Goal: Task Accomplishment & Management: Manage account settings

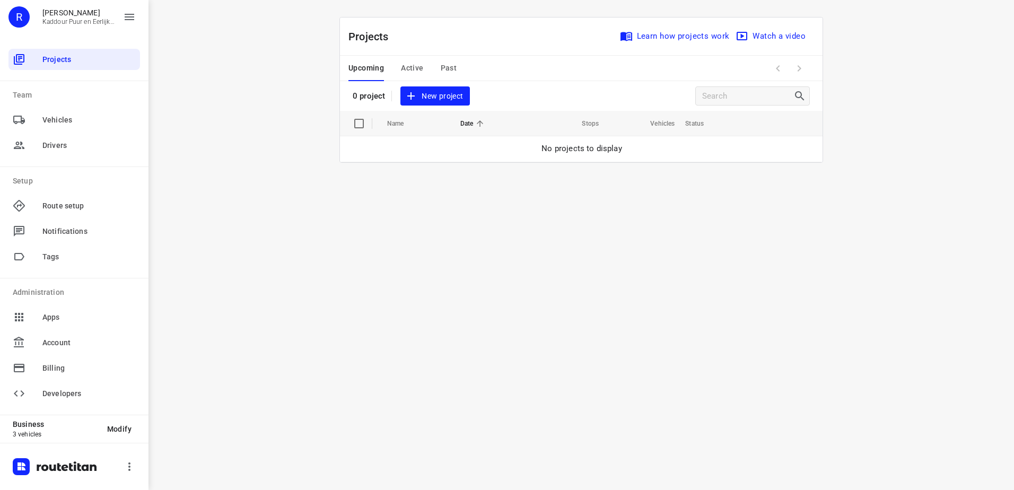
click at [416, 67] on span "Active" at bounding box center [412, 68] width 22 height 13
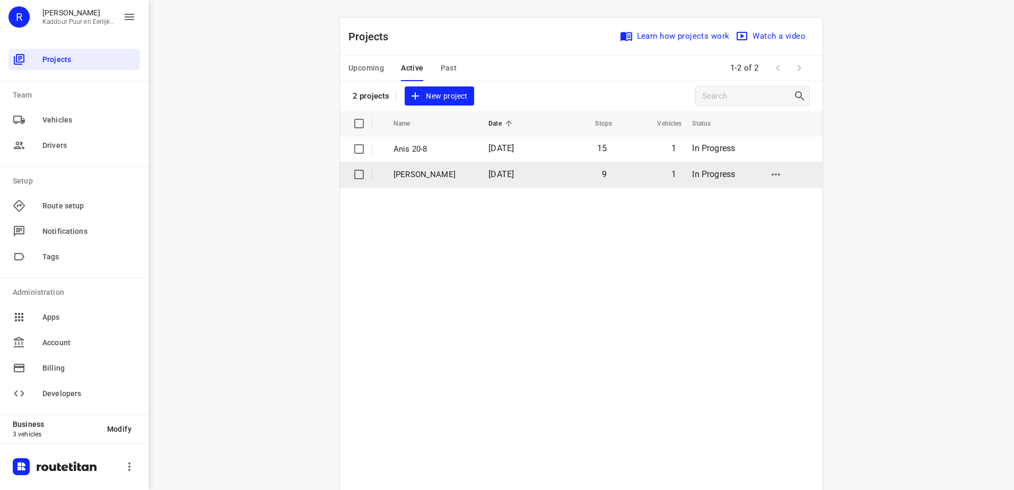
click at [456, 167] on td "[PERSON_NAME]" at bounding box center [431, 174] width 97 height 25
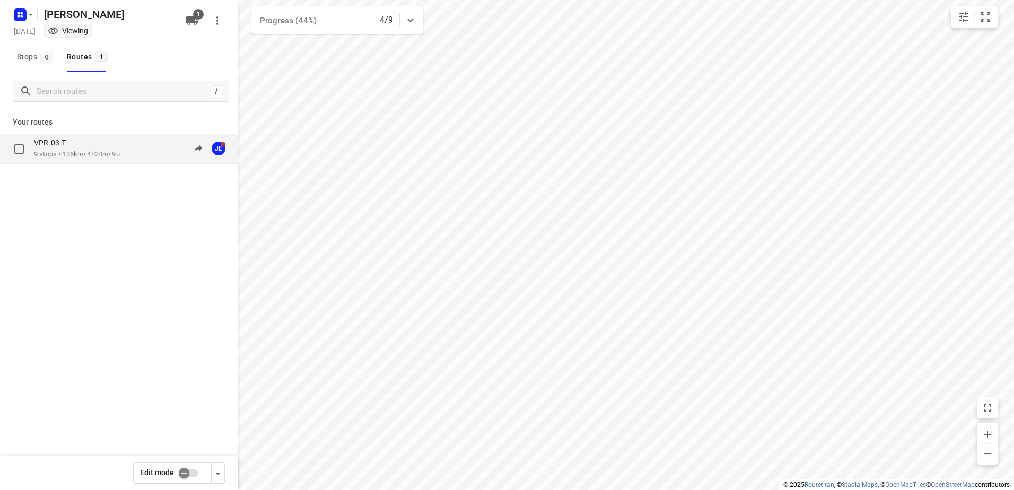
click at [75, 145] on div "VPR-03-T" at bounding box center [77, 144] width 86 height 12
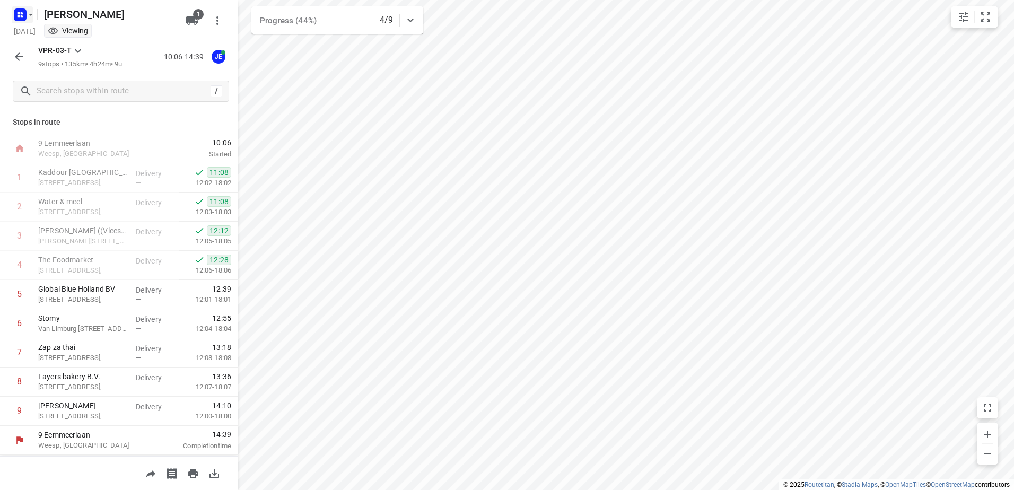
click at [32, 11] on icon "button" at bounding box center [31, 15] width 8 height 8
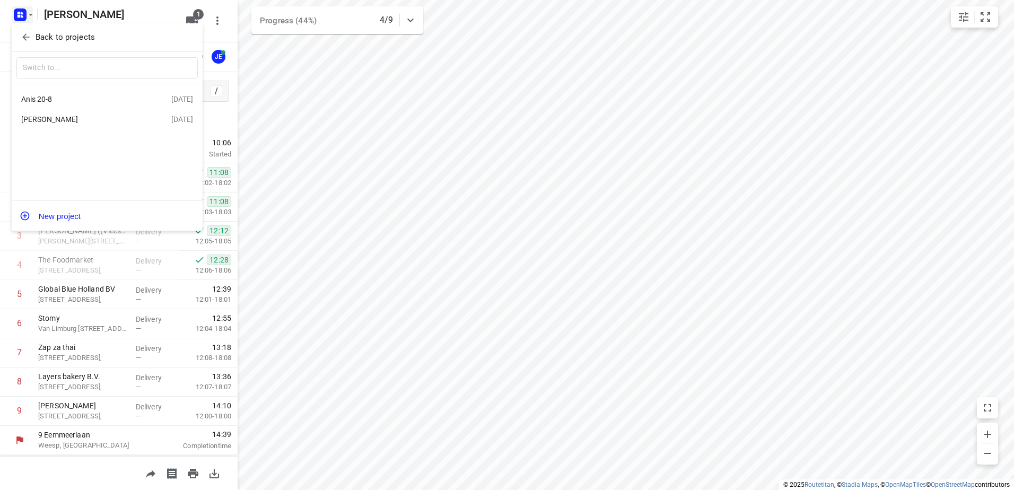
click at [50, 98] on div "Anis 20-8" at bounding box center [82, 99] width 122 height 8
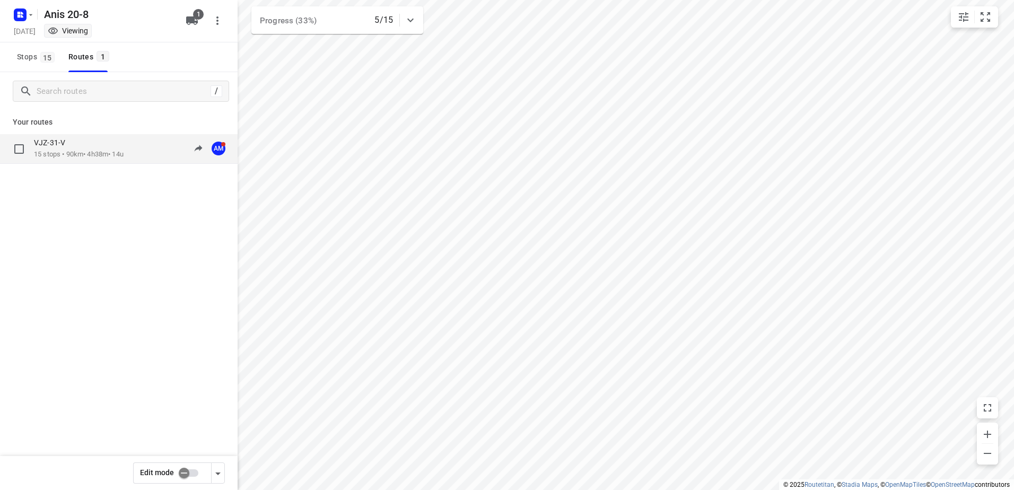
click at [104, 149] on div "VJZ-31-V" at bounding box center [79, 144] width 90 height 12
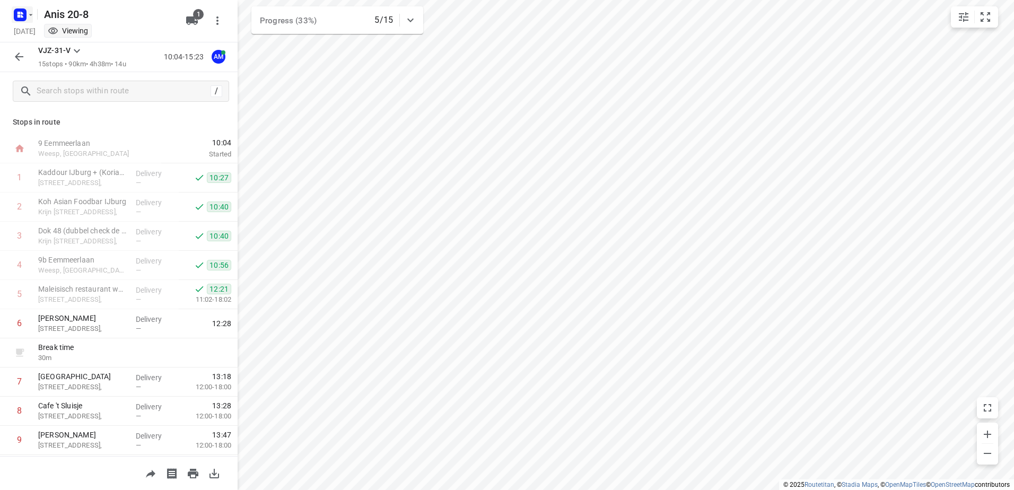
click at [30, 20] on button "button" at bounding box center [22, 14] width 21 height 17
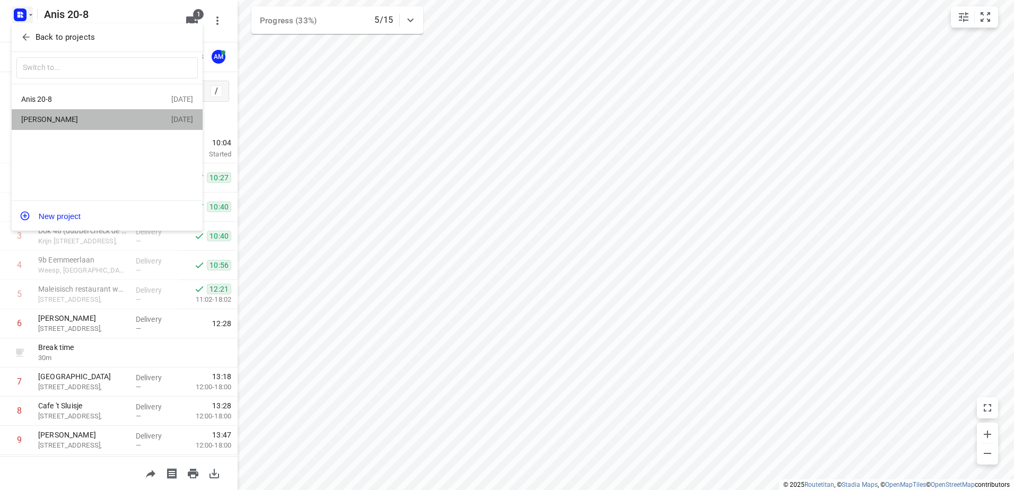
click at [52, 119] on div "[PERSON_NAME]" at bounding box center [82, 119] width 122 height 8
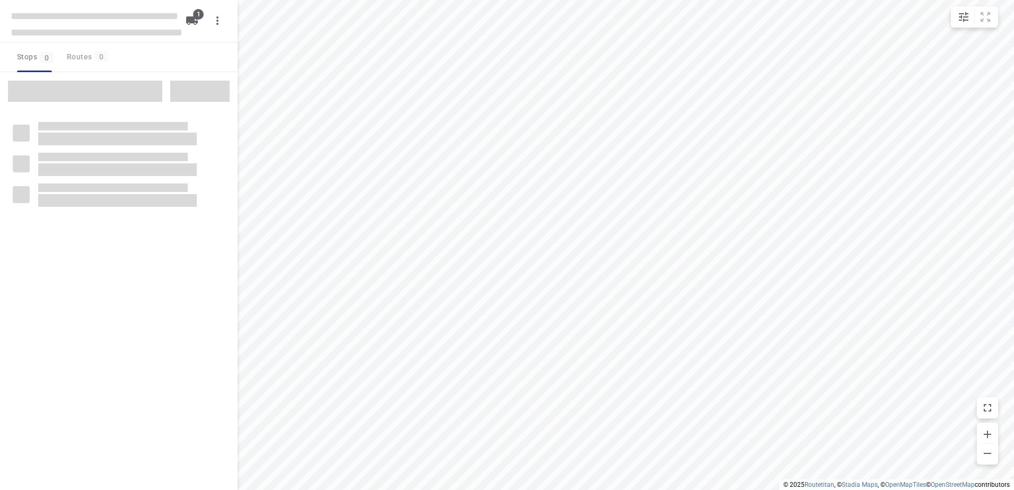
type input "distance"
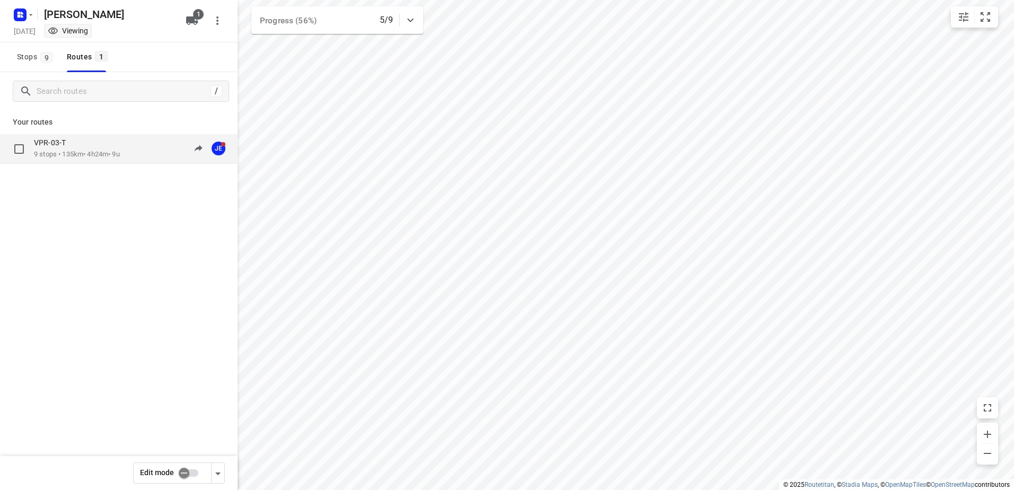
click at [73, 156] on p "9 stops • 135km • 4h24m • 9u" at bounding box center [77, 155] width 86 height 10
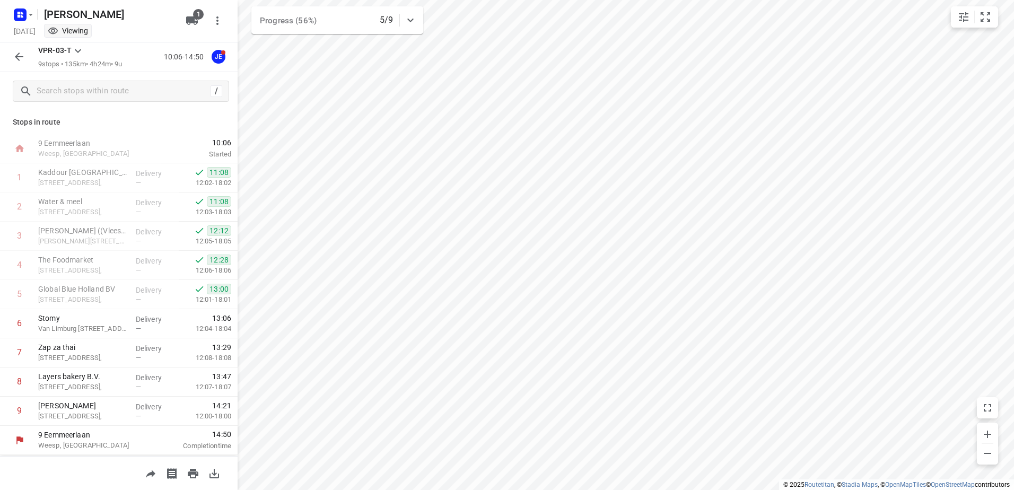
click at [22, 49] on button "button" at bounding box center [18, 56] width 21 height 21
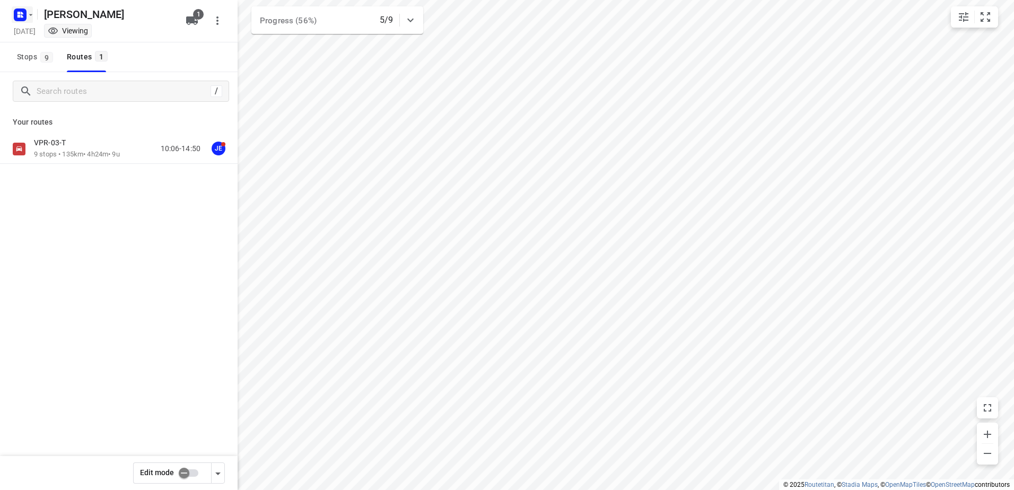
click at [33, 13] on icon "button" at bounding box center [31, 15] width 8 height 8
click at [60, 34] on p "Back to projects" at bounding box center [65, 37] width 59 height 12
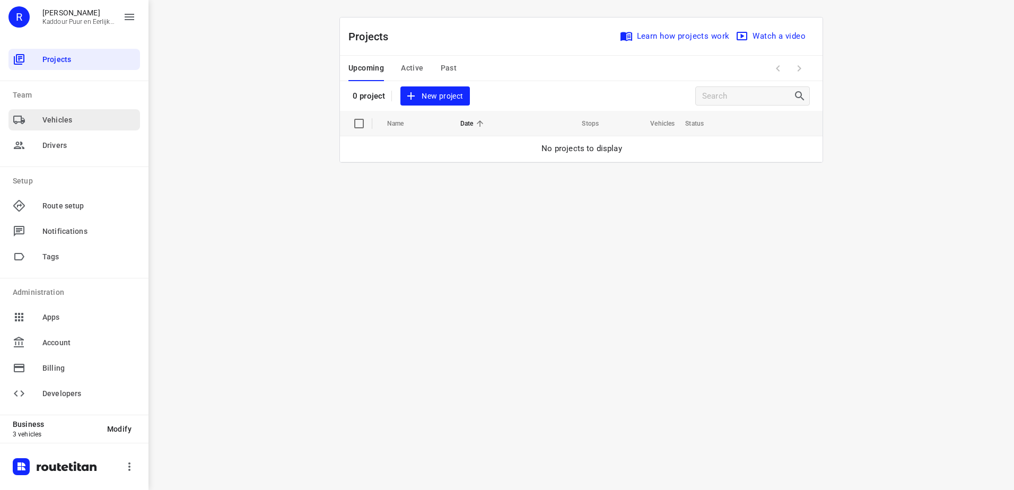
click at [84, 112] on div "Vehicles" at bounding box center [73, 119] width 131 height 21
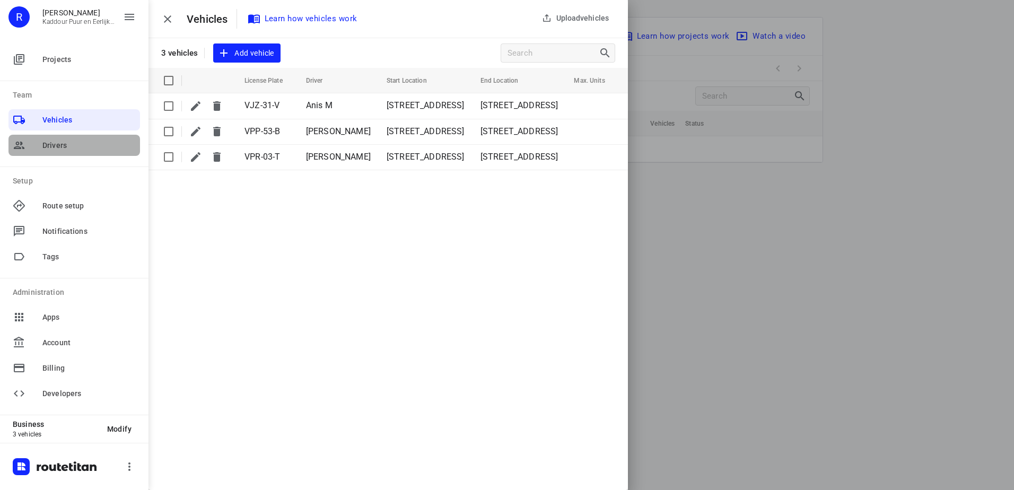
click at [72, 148] on span "Drivers" at bounding box center [88, 145] width 93 height 11
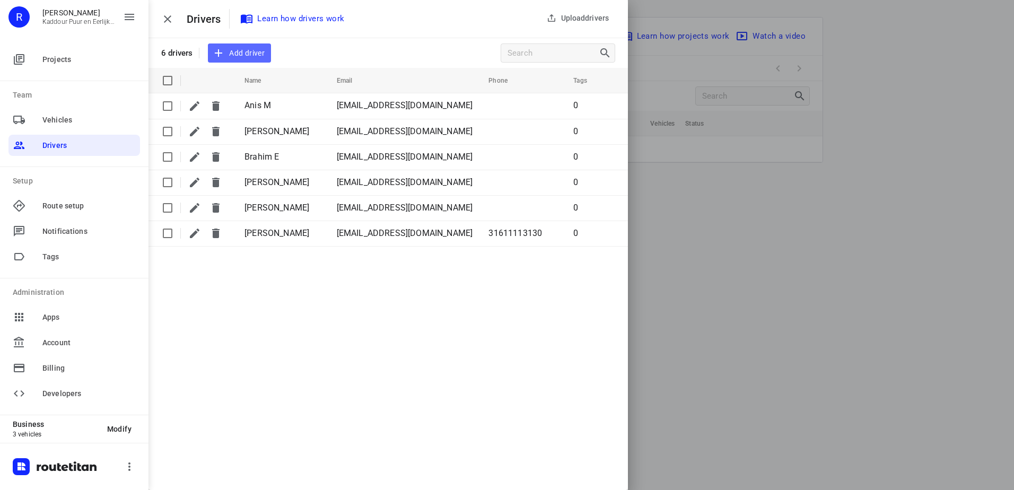
click at [258, 52] on span "Add driver" at bounding box center [239, 53] width 50 height 13
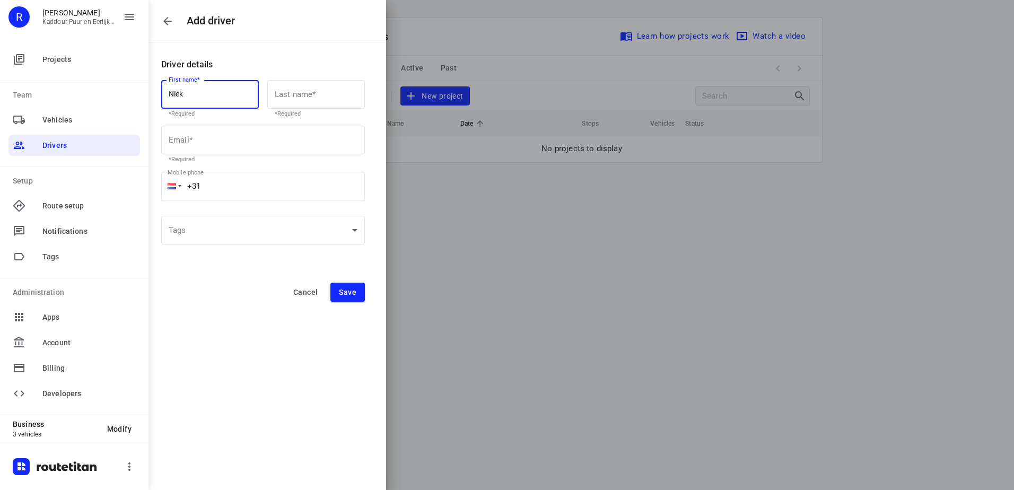
type input "Niek"
type input "S"
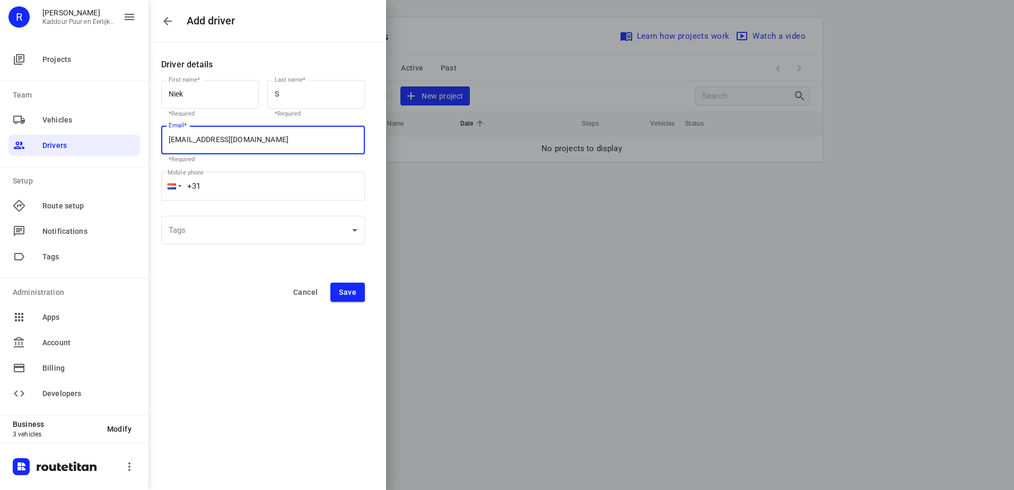
type input "[EMAIL_ADDRESS][DOMAIN_NAME]"
click at [355, 297] on button "Save" at bounding box center [347, 292] width 34 height 19
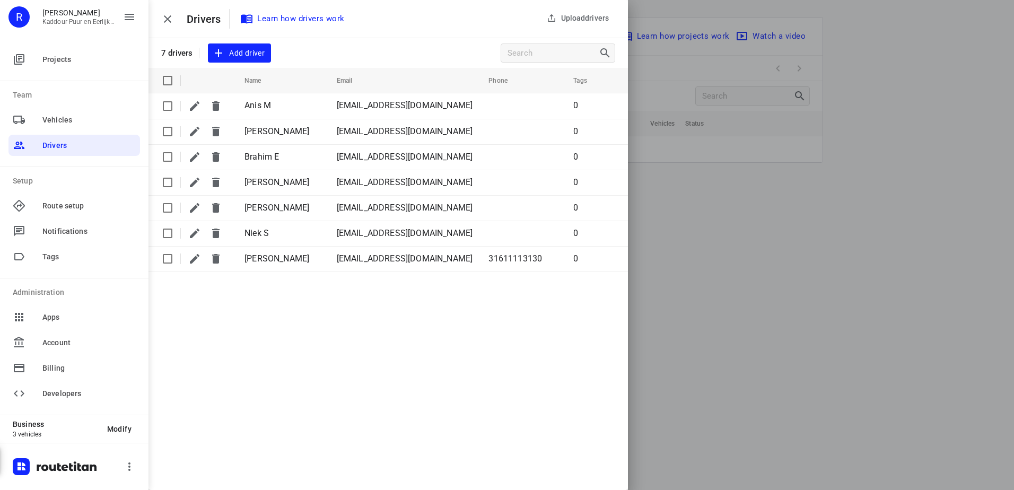
click at [176, 14] on button "button" at bounding box center [167, 18] width 21 height 21
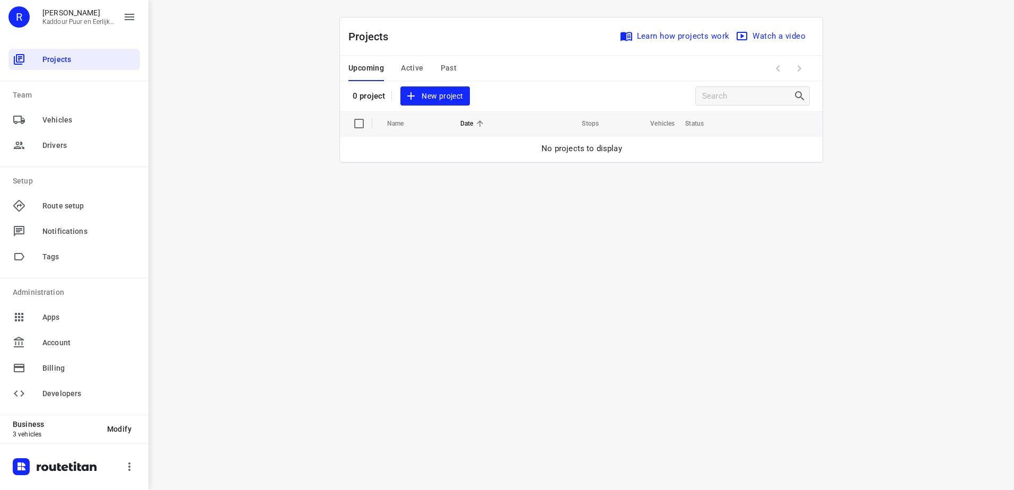
click at [303, 235] on div "i © 2025 Routetitan , © Stadia Maps , © OpenMapTiles © OpenStreetMap contributo…" at bounding box center [580, 245] width 865 height 490
click at [424, 64] on div "Upcoming Active Past" at bounding box center [410, 68] width 125 height 25
click at [415, 69] on span "Active" at bounding box center [412, 68] width 22 height 13
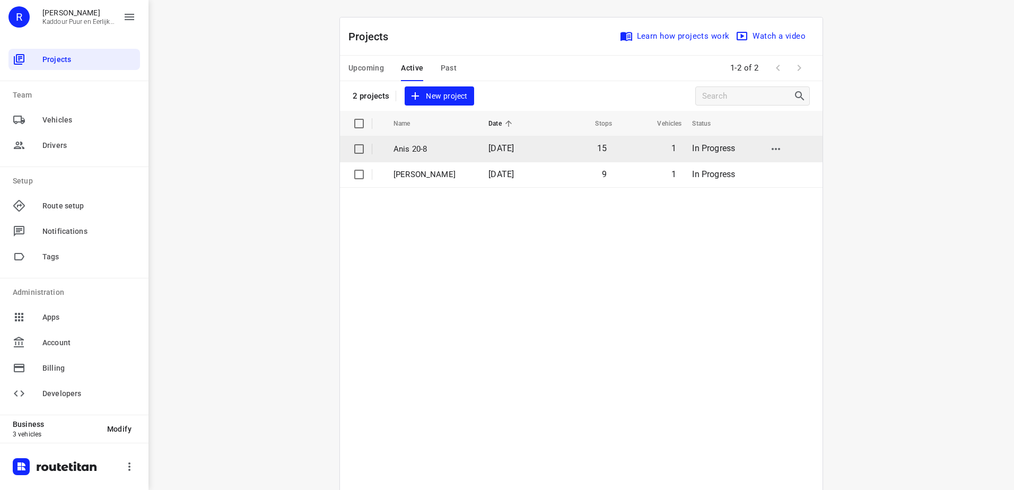
click at [442, 142] on td "Anis 20-8" at bounding box center [431, 148] width 97 height 25
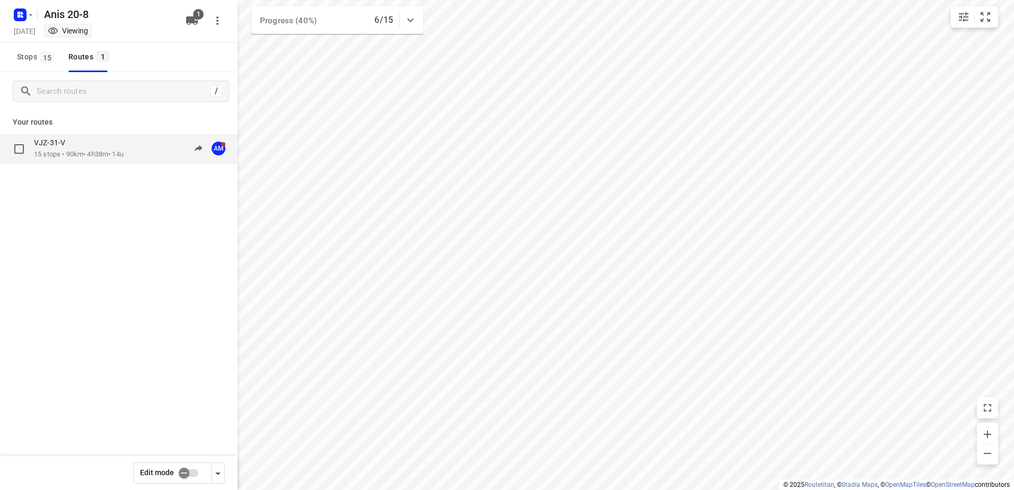
click at [102, 135] on div "VJZ-31-V 15 stops • 90km • 4h38m • 14u 10:04-15:50 AM" at bounding box center [119, 149] width 238 height 30
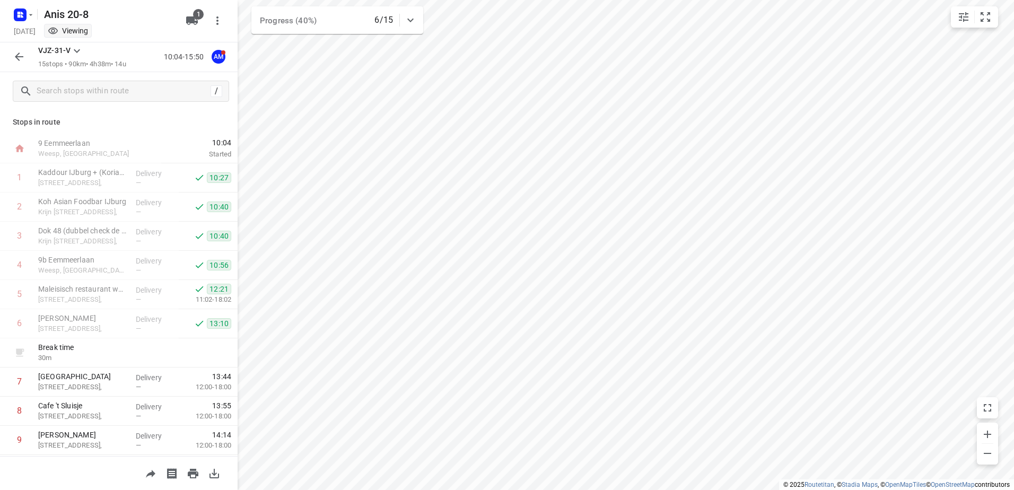
click at [10, 52] on button "button" at bounding box center [18, 56] width 21 height 21
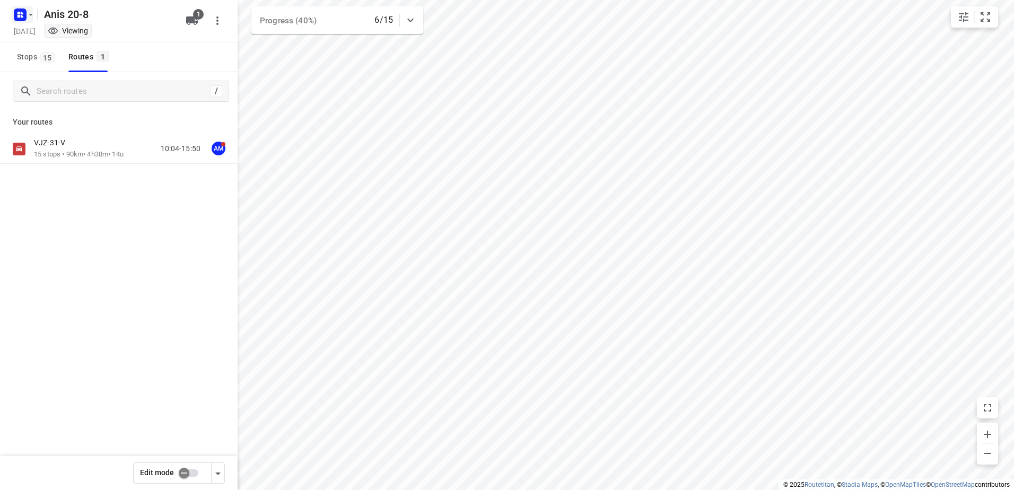
click at [28, 8] on icon "button" at bounding box center [20, 14] width 17 height 17
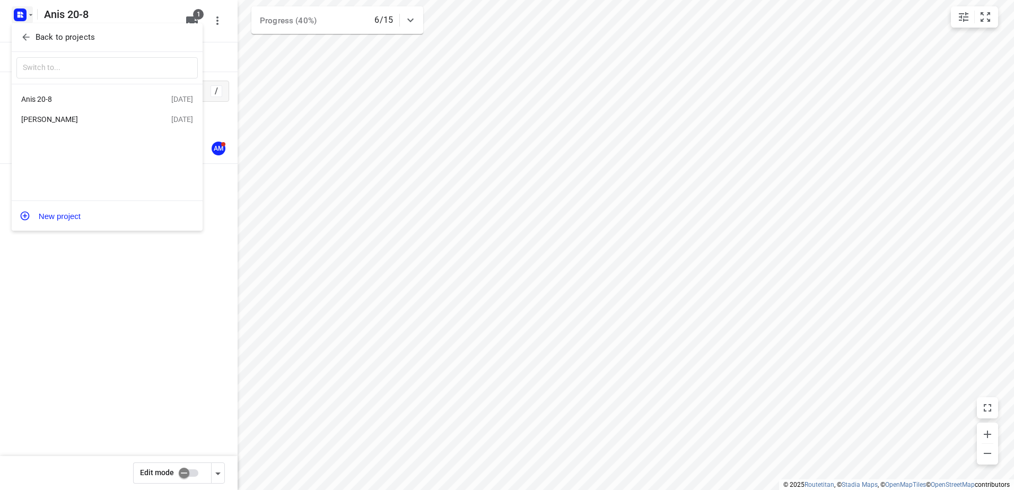
click at [90, 115] on div "[PERSON_NAME]" at bounding box center [96, 119] width 150 height 13
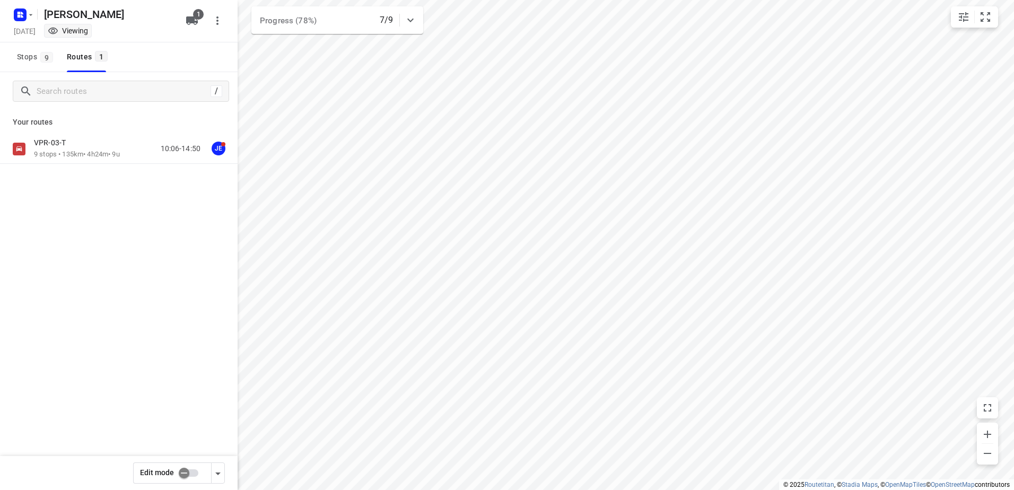
click at [91, 134] on div "Your routes VPR-03-T 9 stops • 135km • 4h24m • 9u 10:06-14:50 JE" at bounding box center [119, 174] width 238 height 128
click at [74, 137] on div "VPR-03-T 9 stops • 135km • 4h24m • 9u 10:06-14:50 JE" at bounding box center [119, 149] width 238 height 30
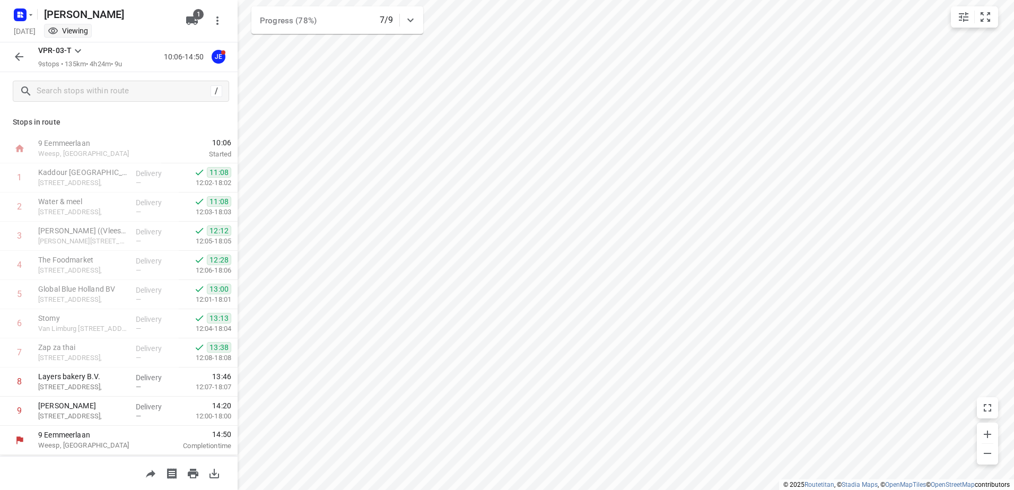
click at [14, 60] on icon "button" at bounding box center [19, 56] width 13 height 13
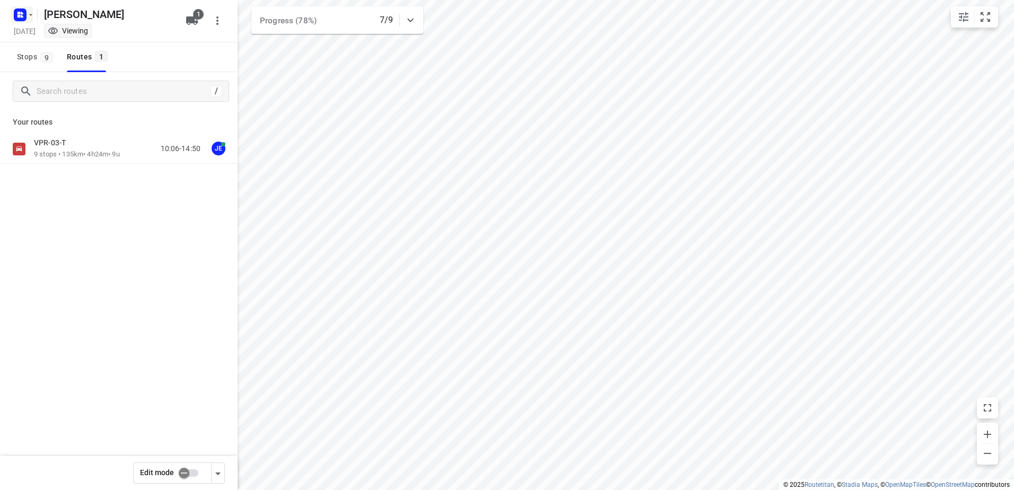
click at [29, 16] on icon "button" at bounding box center [31, 15] width 8 height 8
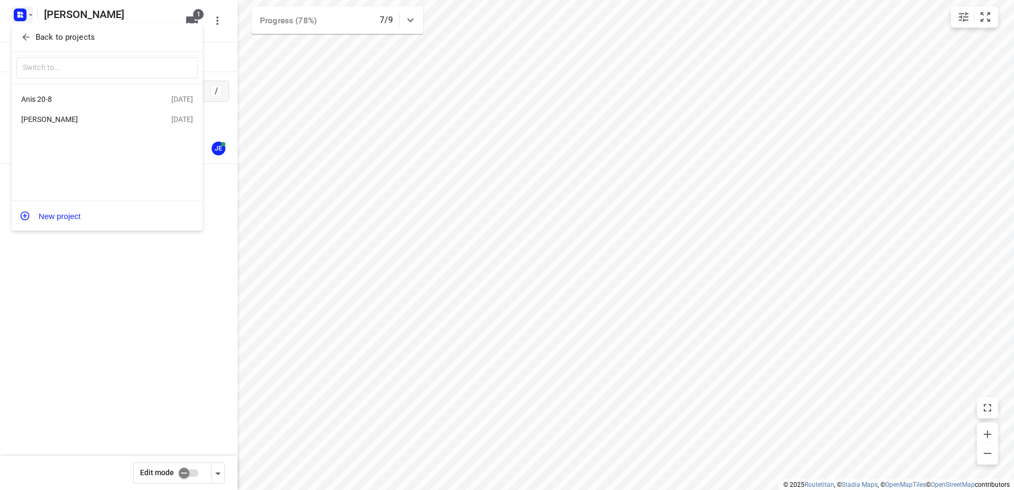
click at [80, 103] on div "Anis 20-8" at bounding box center [82, 99] width 122 height 8
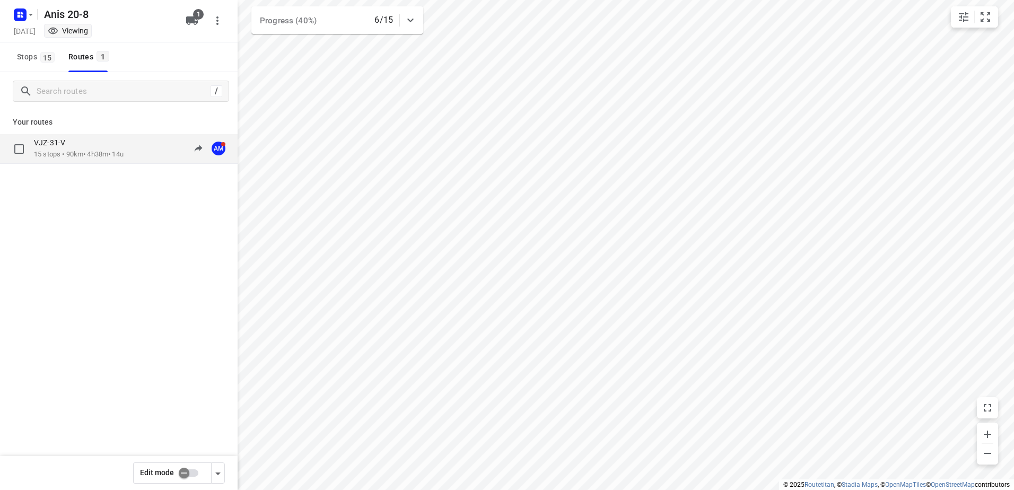
click at [99, 151] on p "15 stops • 90km • 4h38m • 14u" at bounding box center [79, 155] width 90 height 10
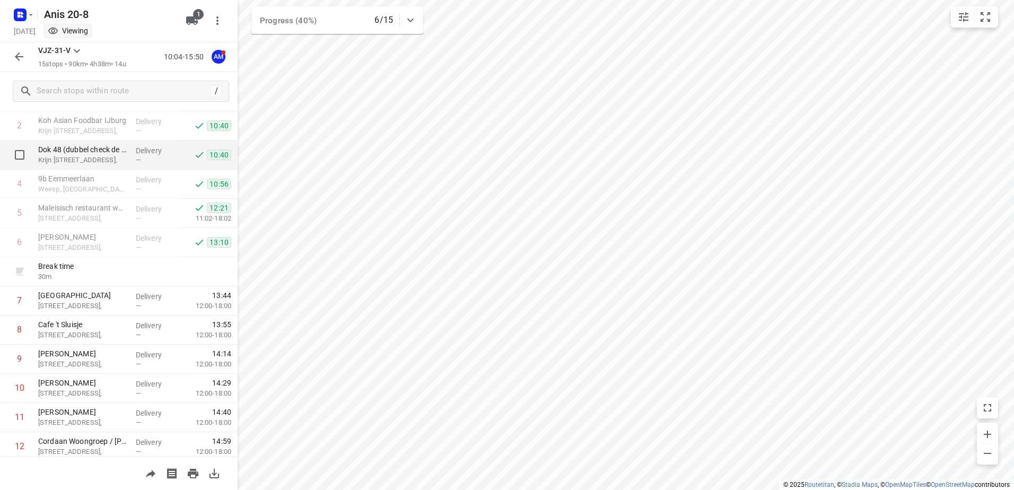
scroll to position [106, 0]
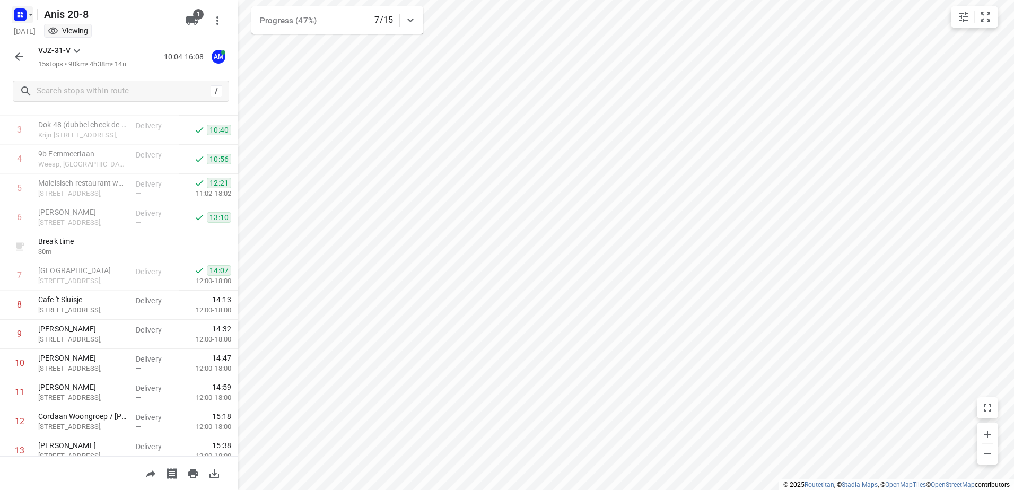
drag, startPoint x: 10, startPoint y: 8, endPoint x: 13, endPoint y: 13, distance: 6.2
click at [11, 11] on div at bounding box center [22, 14] width 25 height 21
click at [13, 13] on icon "button" at bounding box center [20, 14] width 17 height 17
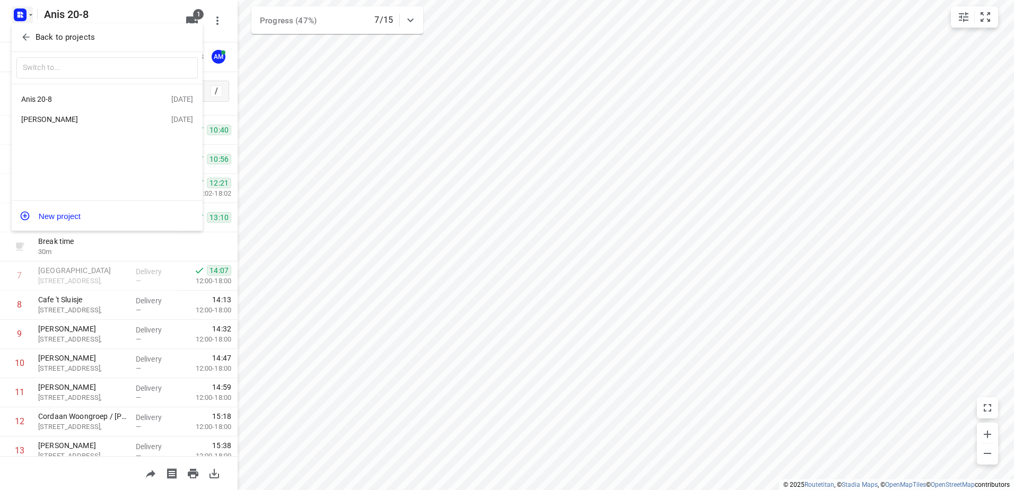
click at [97, 121] on div "[PERSON_NAME]" at bounding box center [82, 119] width 122 height 8
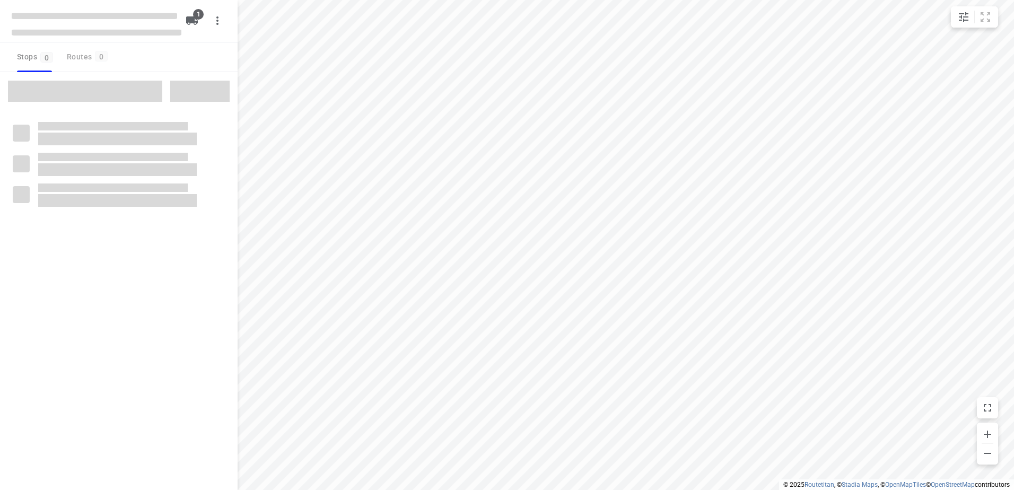
type input "distance"
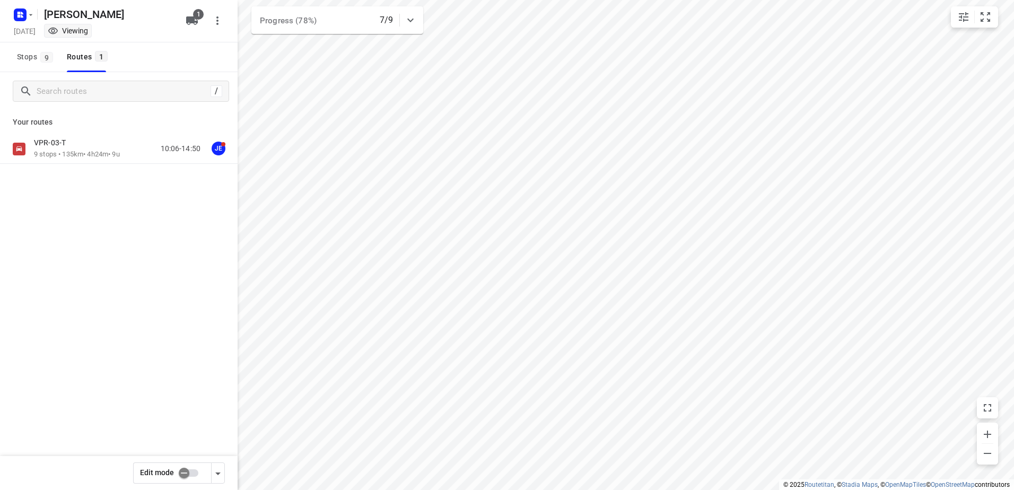
click at [84, 151] on p "9 stops • 135km • 4h24m • 9u" at bounding box center [77, 155] width 86 height 10
